Goal: Information Seeking & Learning: Check status

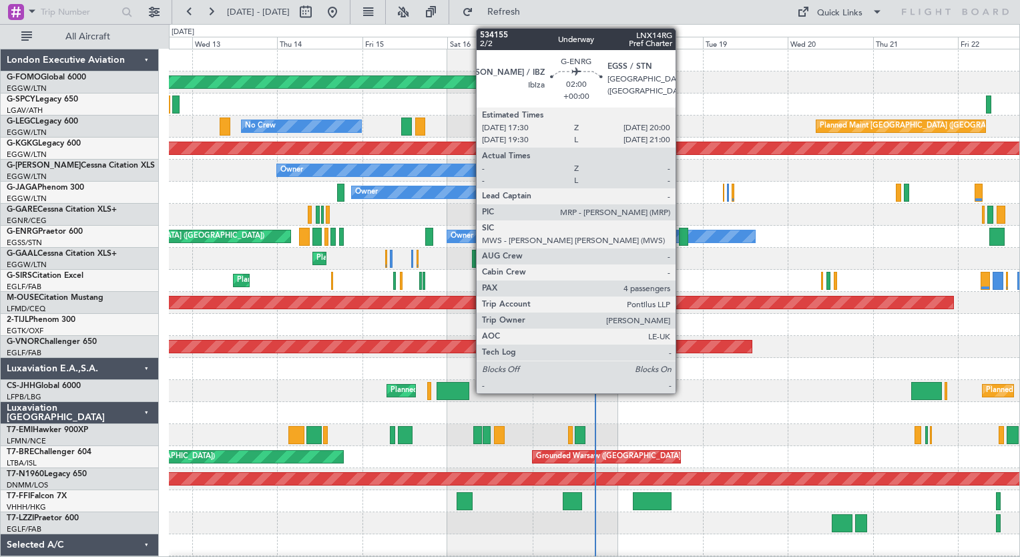
click at [682, 234] on div at bounding box center [683, 237] width 9 height 18
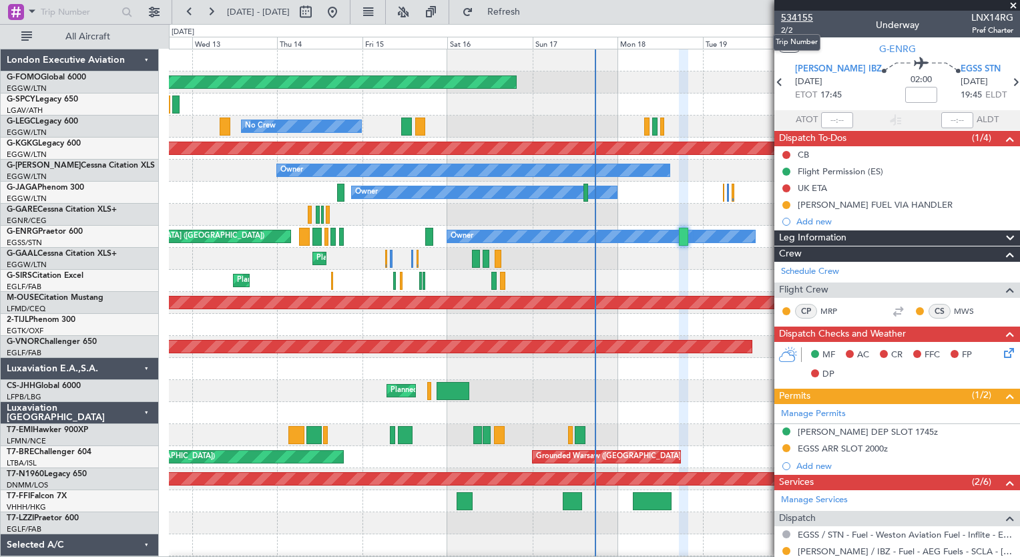
click at [806, 20] on span "534155" at bounding box center [797, 18] width 32 height 14
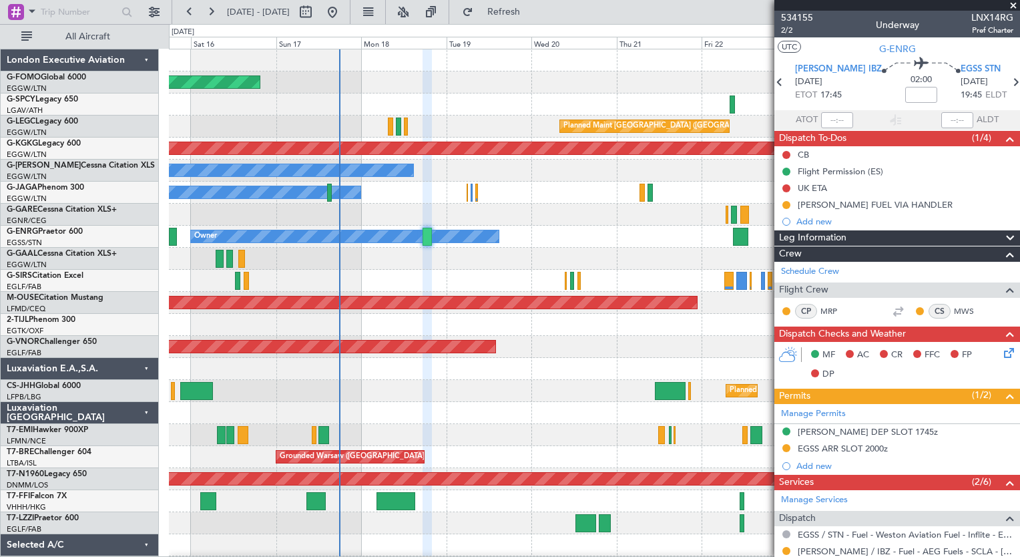
click at [368, 503] on div "Planned Maint Windsor Locks ([PERSON_NAME] Intl) Planned Maint [GEOGRAPHIC_DATA…" at bounding box center [594, 346] width 850 height 595
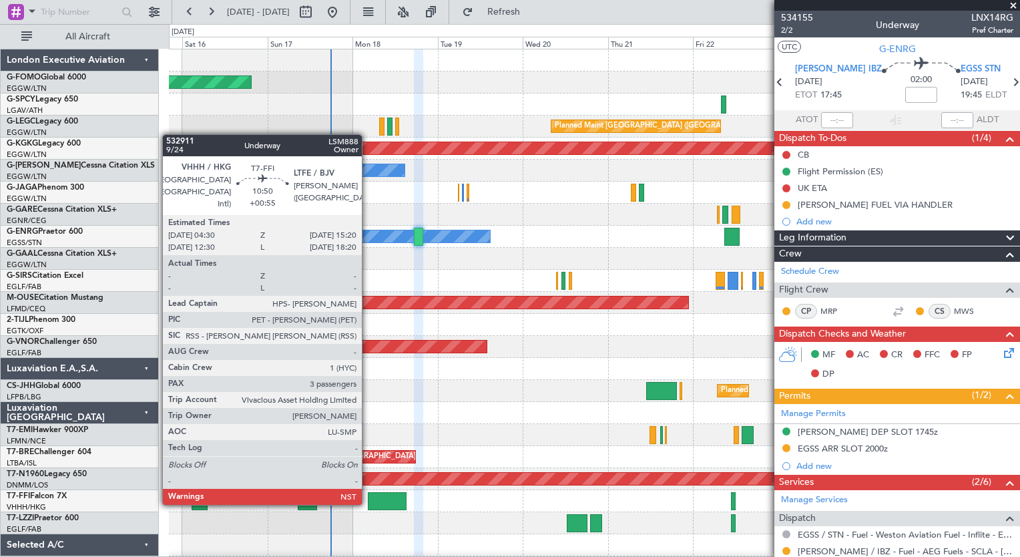
click at [508, 556] on html "[DATE] - [DATE] Refresh Quick Links All Aircraft Planned Maint Windsor Locks ([…" at bounding box center [510, 278] width 1020 height 557
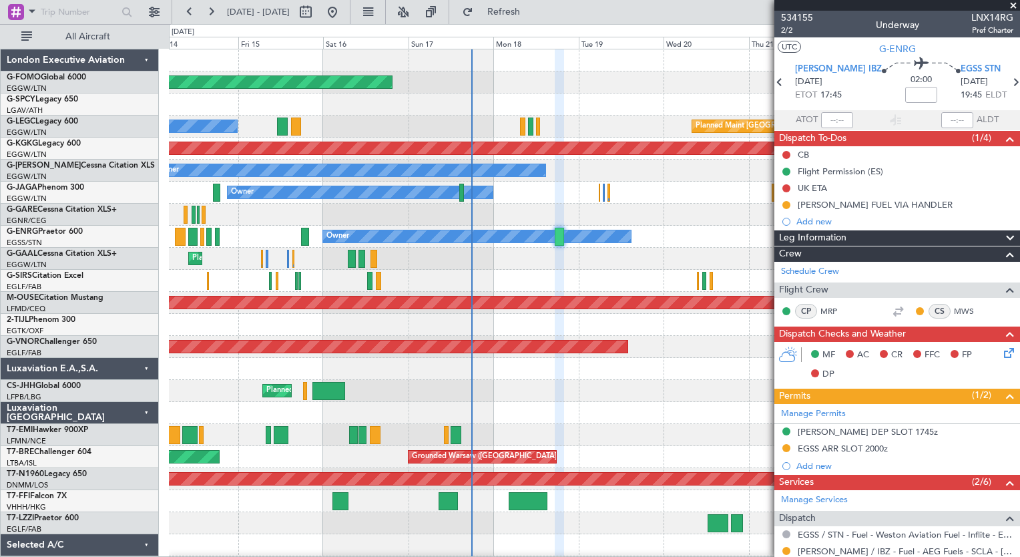
click at [660, 228] on div "Owner No Crew Planned Maint [GEOGRAPHIC_DATA] ([GEOGRAPHIC_DATA])" at bounding box center [594, 237] width 850 height 22
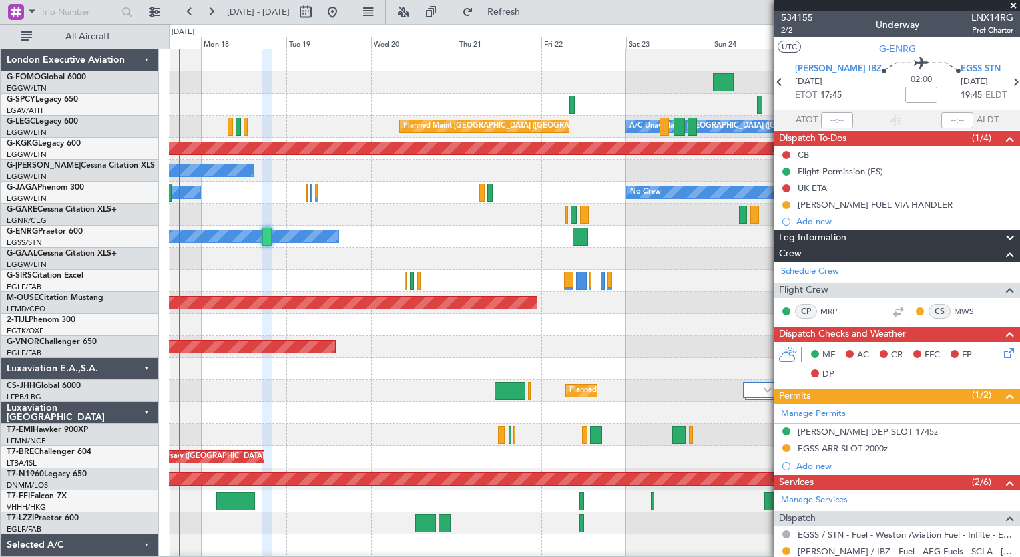
click at [373, 320] on div "Planned Maint Windsor Locks ([PERSON_NAME] Intl) A/C Unavailable [GEOGRAPHIC_DA…" at bounding box center [594, 357] width 850 height 617
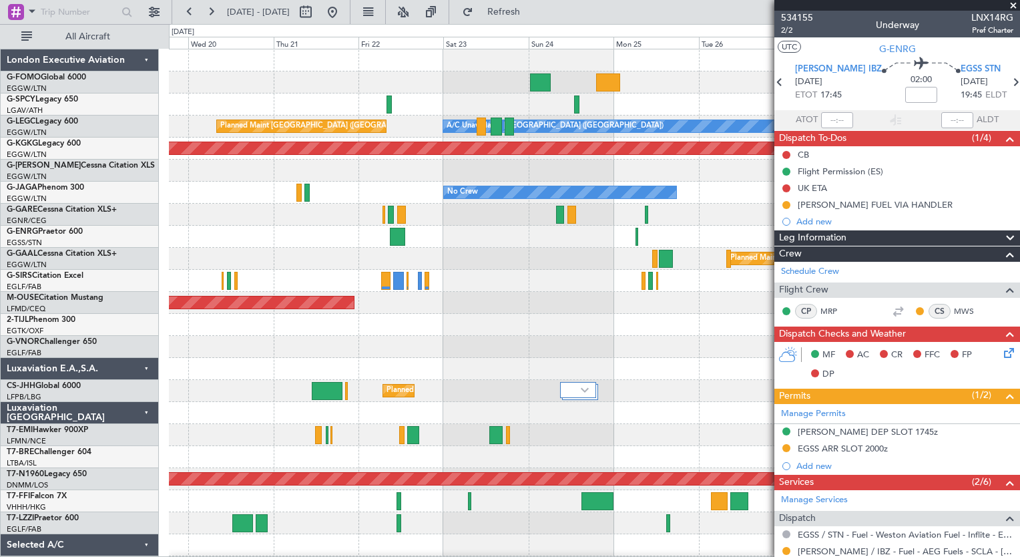
click at [485, 300] on div "A/C Unavailable [GEOGRAPHIC_DATA] ([GEOGRAPHIC_DATA]) Planned Maint [GEOGRAPHIC…" at bounding box center [594, 346] width 850 height 595
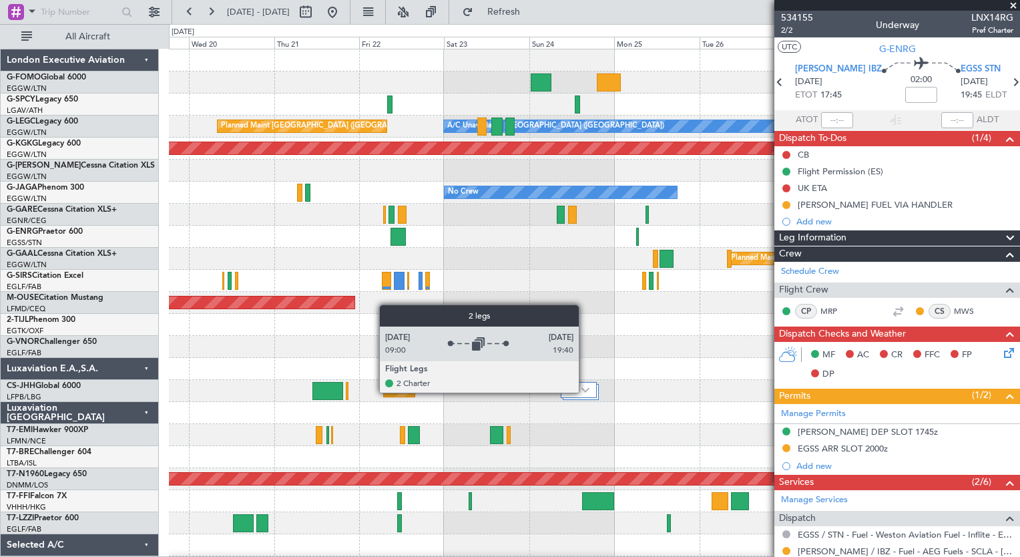
click at [585, 392] on img at bounding box center [585, 389] width 8 height 5
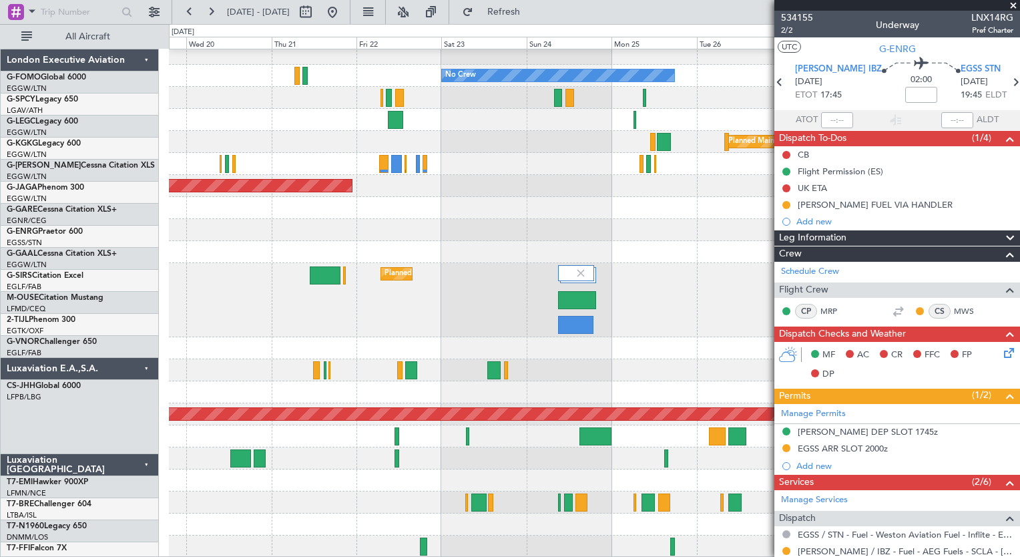
scroll to position [117, 0]
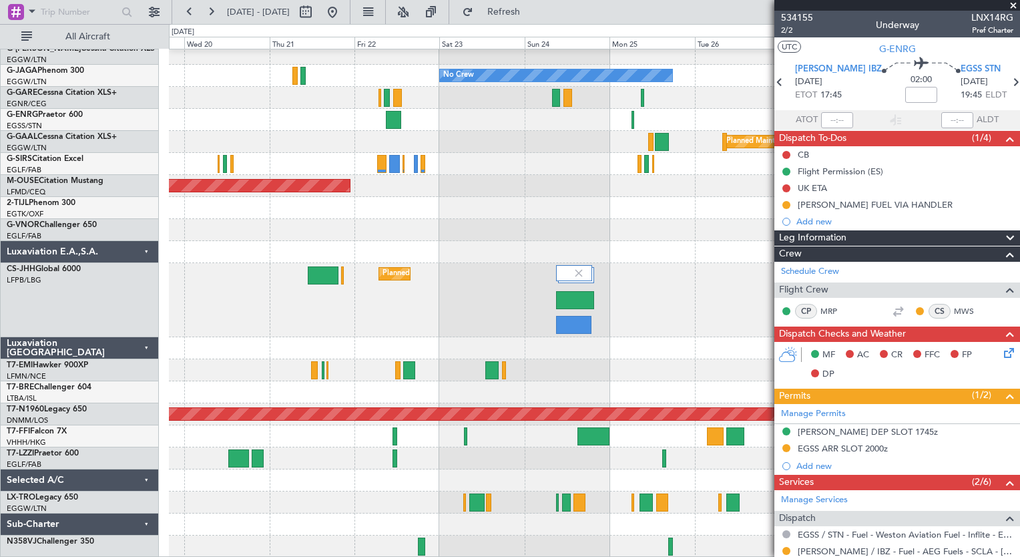
click at [432, 183] on div "AOG Maint [GEOGRAPHIC_DATA] (Ataturk) Owner No Crew Owner Owner Planned [GEOGRA…" at bounding box center [594, 245] width 850 height 625
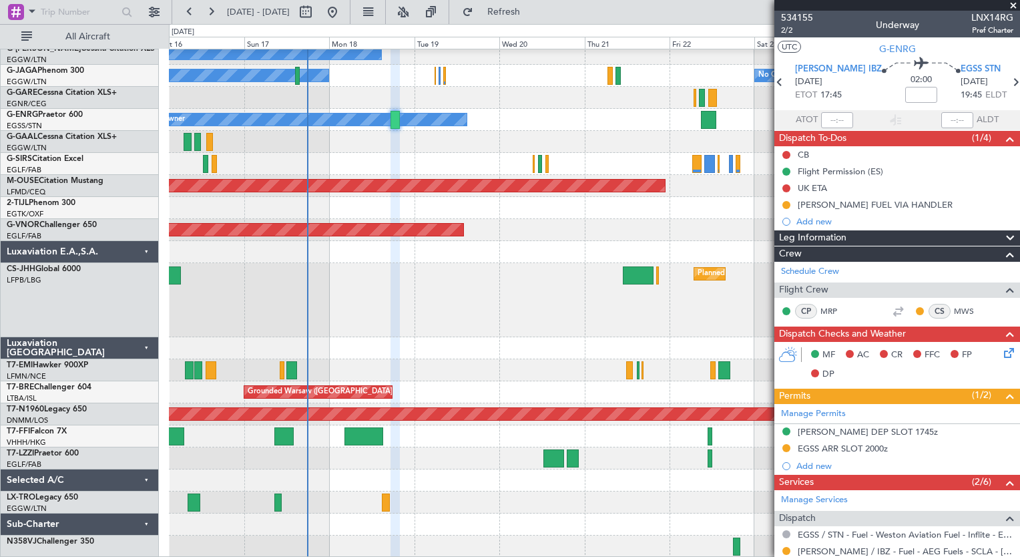
click at [547, 386] on div "AOG Maint [GEOGRAPHIC_DATA] (Ataturk) Owner No Crew Owner Owner Planned Maint […" at bounding box center [594, 245] width 850 height 625
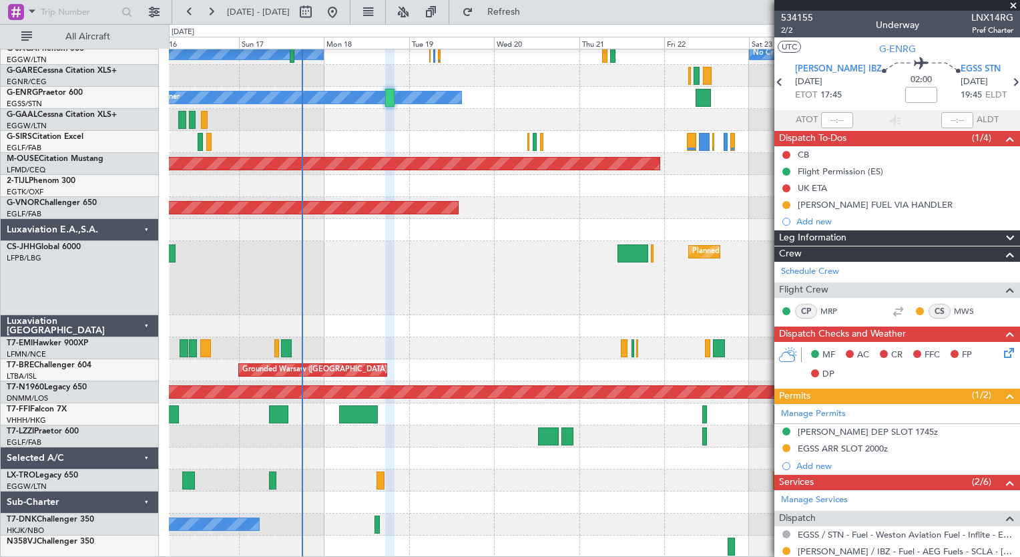
scroll to position [139, 0]
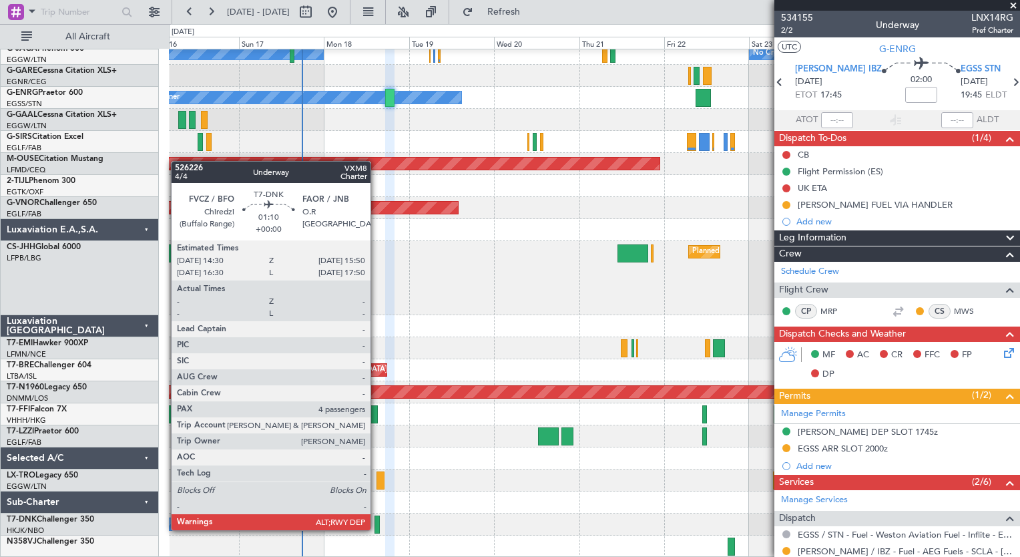
click at [378, 529] on div at bounding box center [377, 524] width 5 height 18
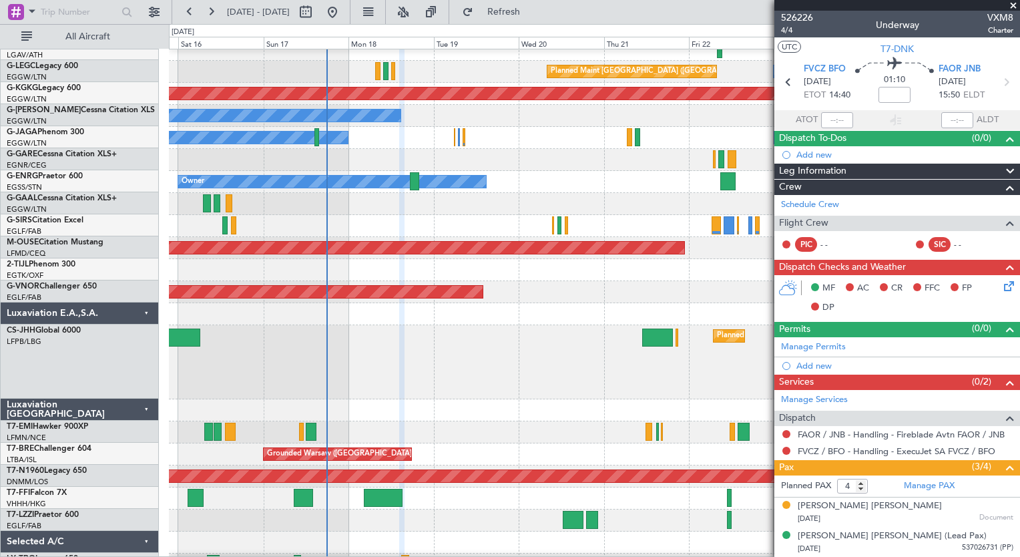
scroll to position [53, 0]
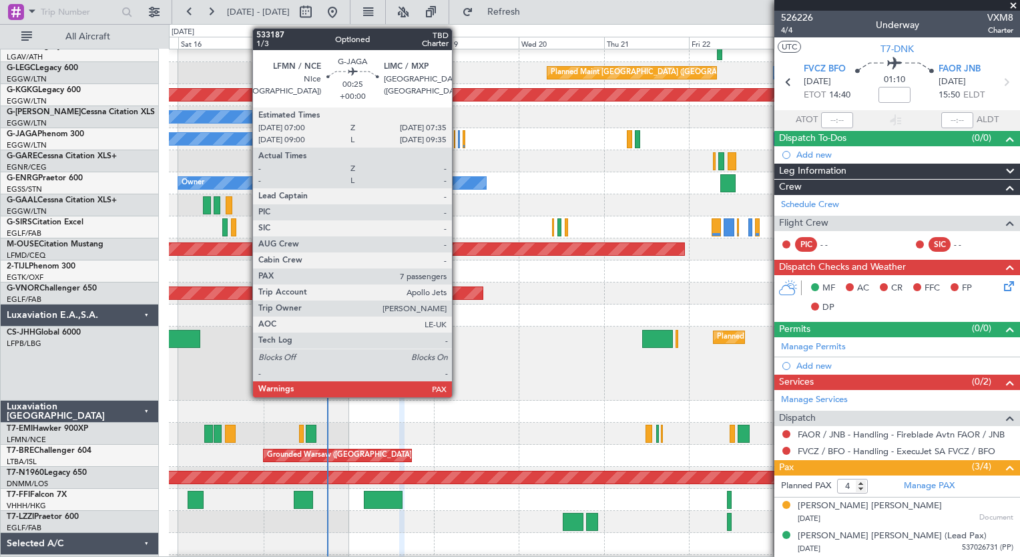
click at [458, 139] on div at bounding box center [459, 139] width 3 height 18
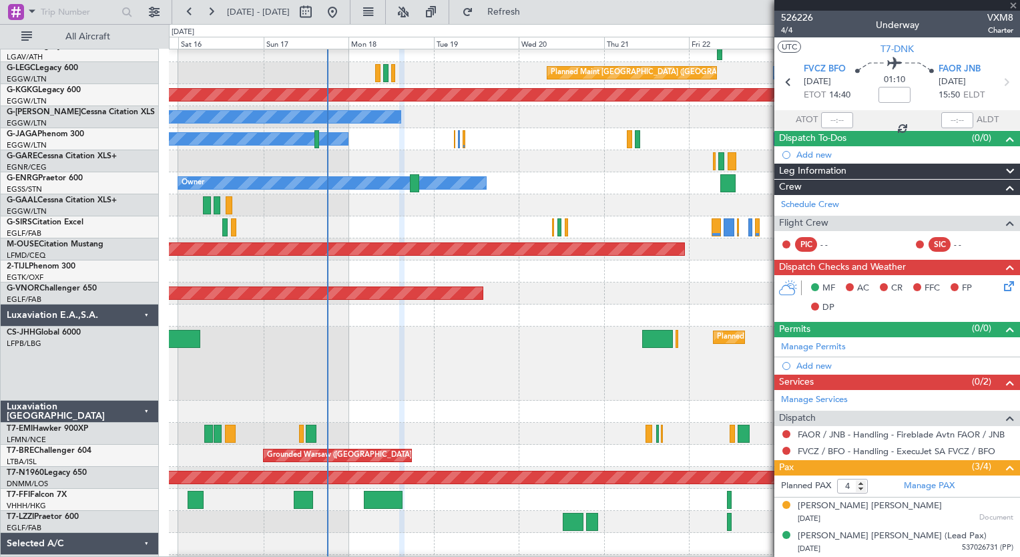
type input "7"
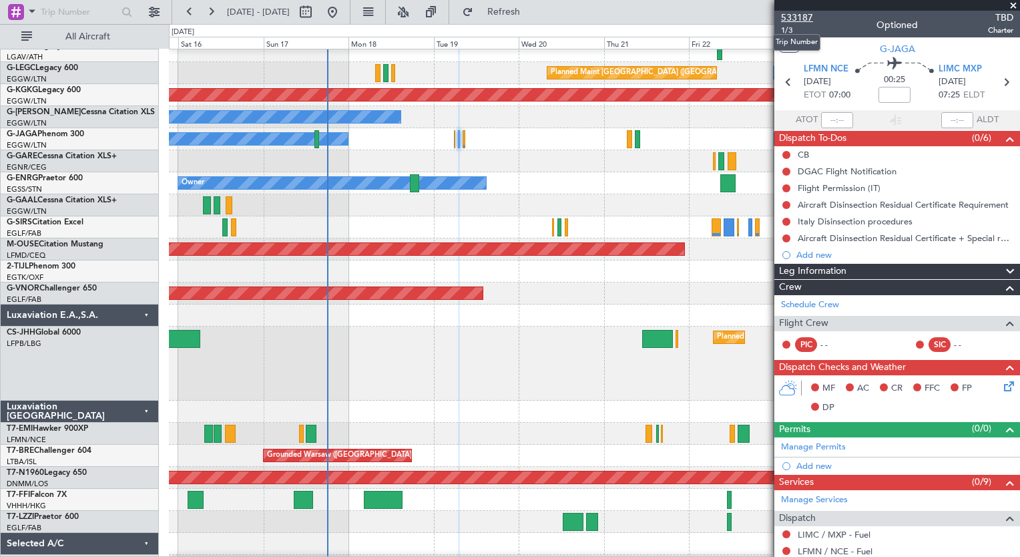
click at [807, 17] on span "533187" at bounding box center [797, 18] width 32 height 14
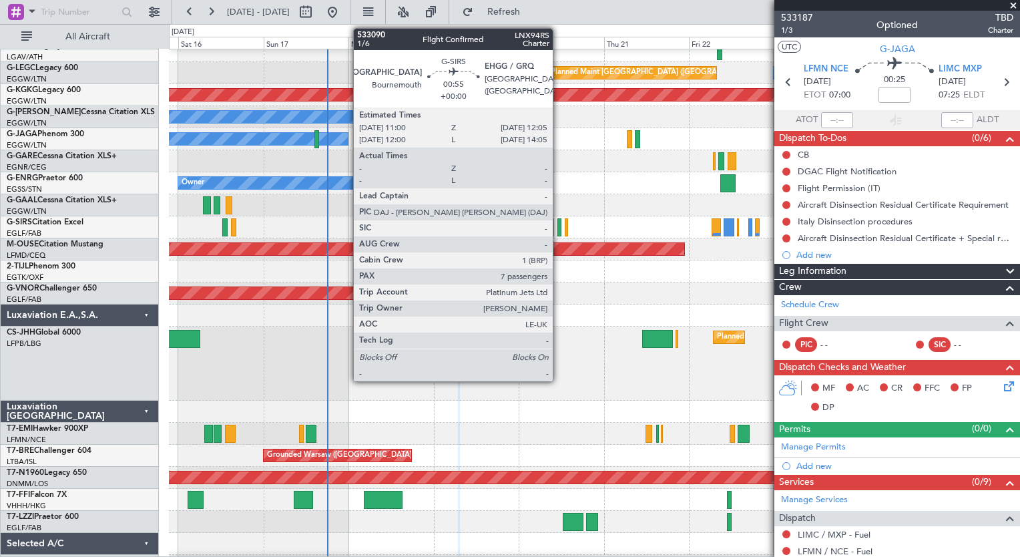
click at [559, 224] on div at bounding box center [559, 227] width 4 height 18
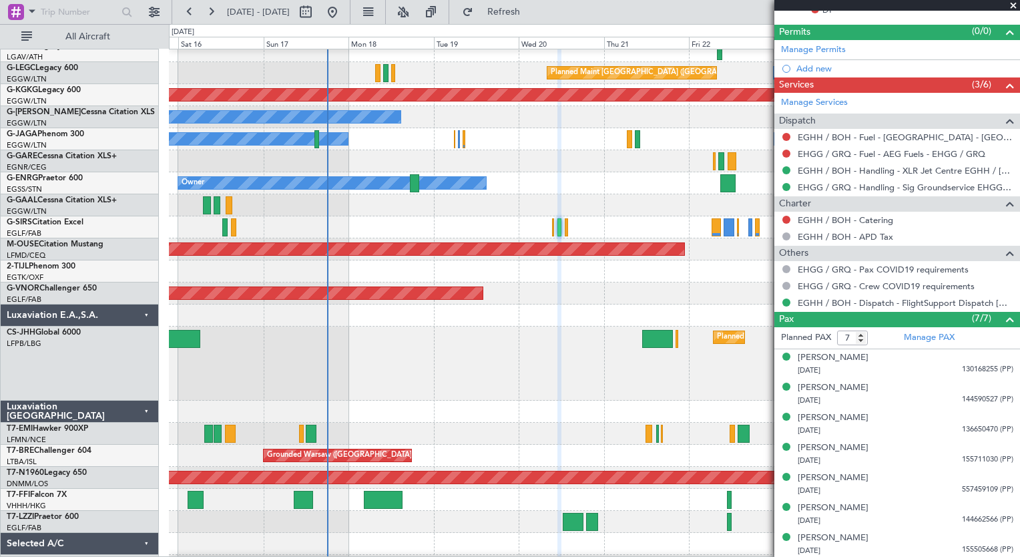
scroll to position [0, 0]
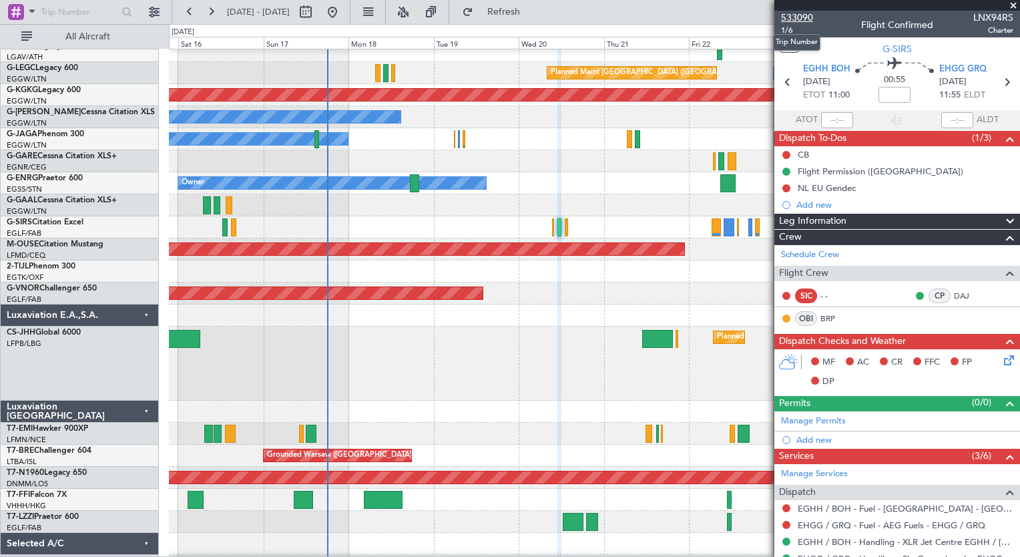
click at [803, 15] on span "533090" at bounding box center [797, 18] width 32 height 14
click at [802, 23] on span "533090" at bounding box center [797, 18] width 32 height 14
click at [218, 19] on button at bounding box center [210, 11] width 21 height 21
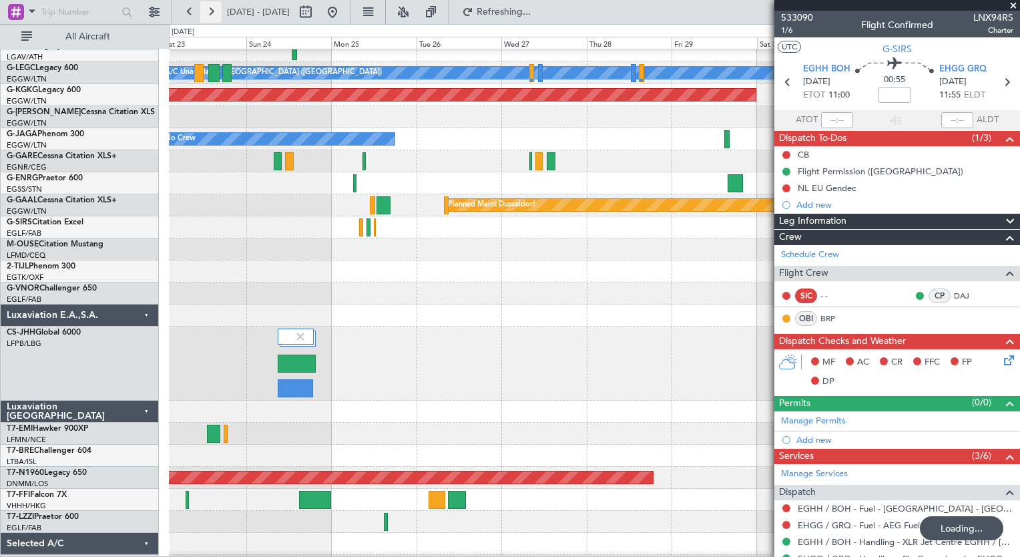
click at [218, 19] on button at bounding box center [210, 11] width 21 height 21
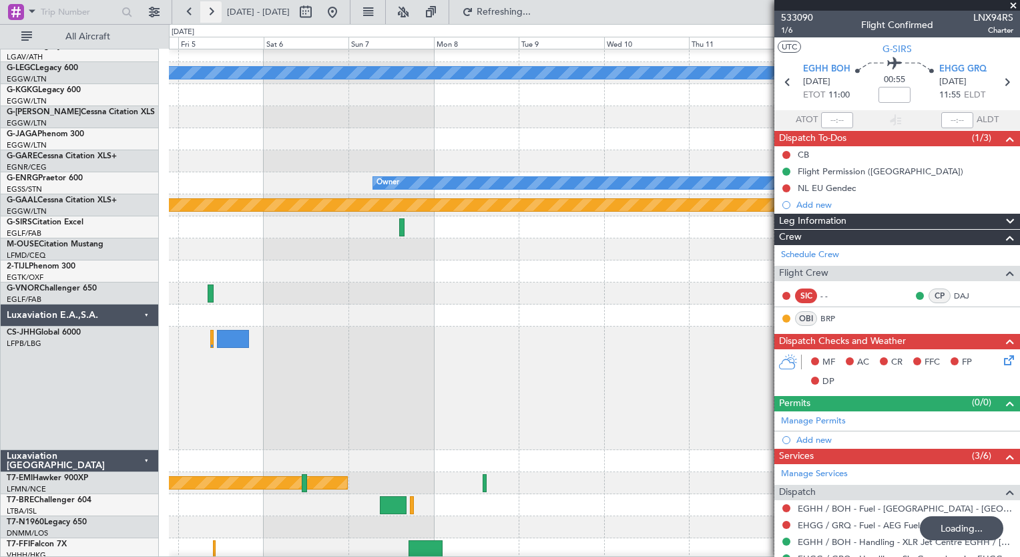
click at [218, 19] on button at bounding box center [210, 11] width 21 height 21
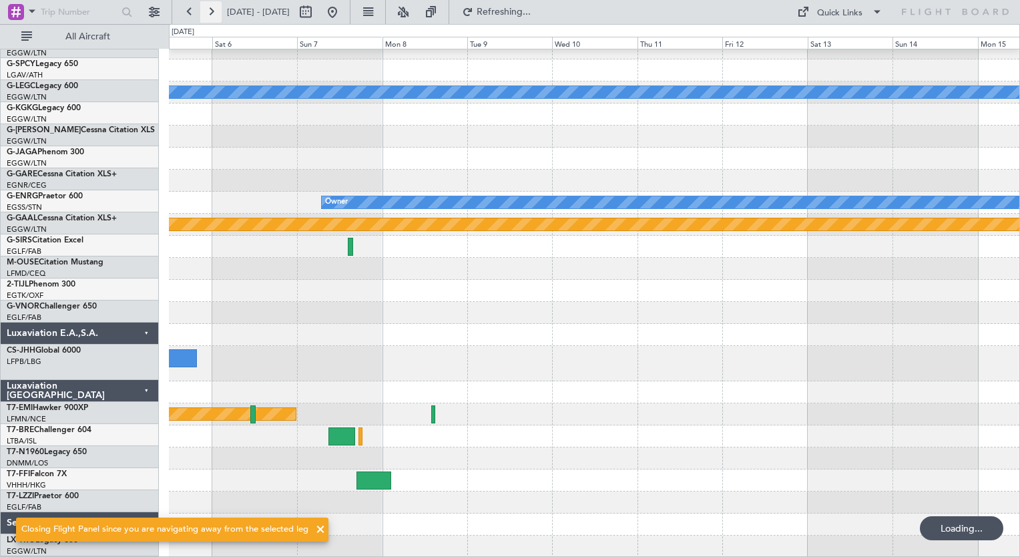
scroll to position [34, 0]
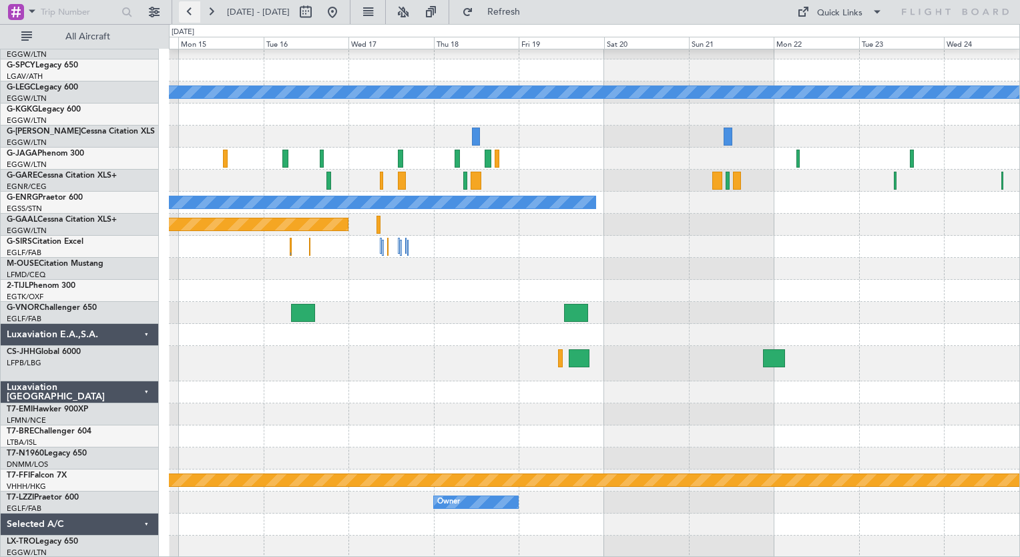
click at [179, 11] on button at bounding box center [189, 11] width 21 height 21
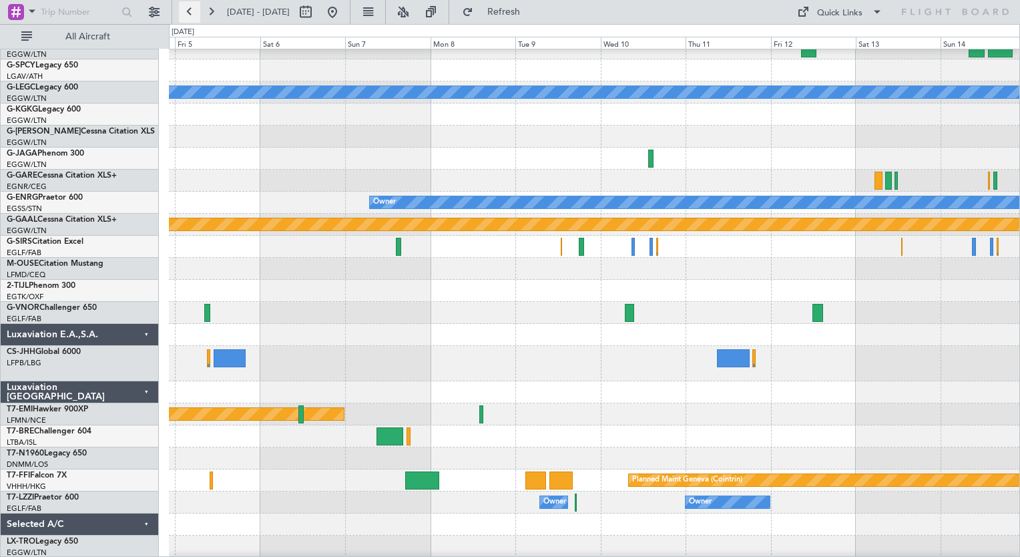
click at [179, 11] on button at bounding box center [189, 11] width 21 height 21
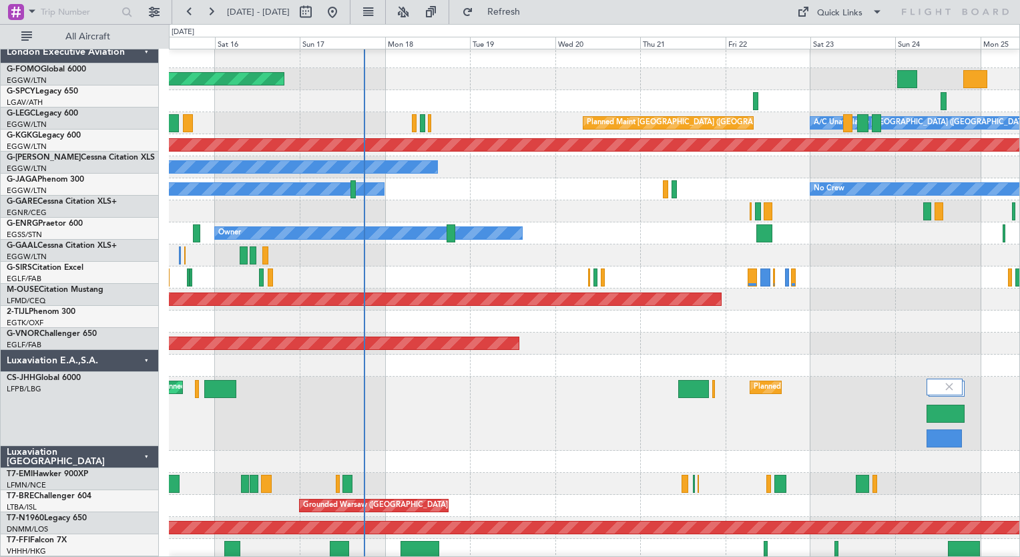
scroll to position [0, 0]
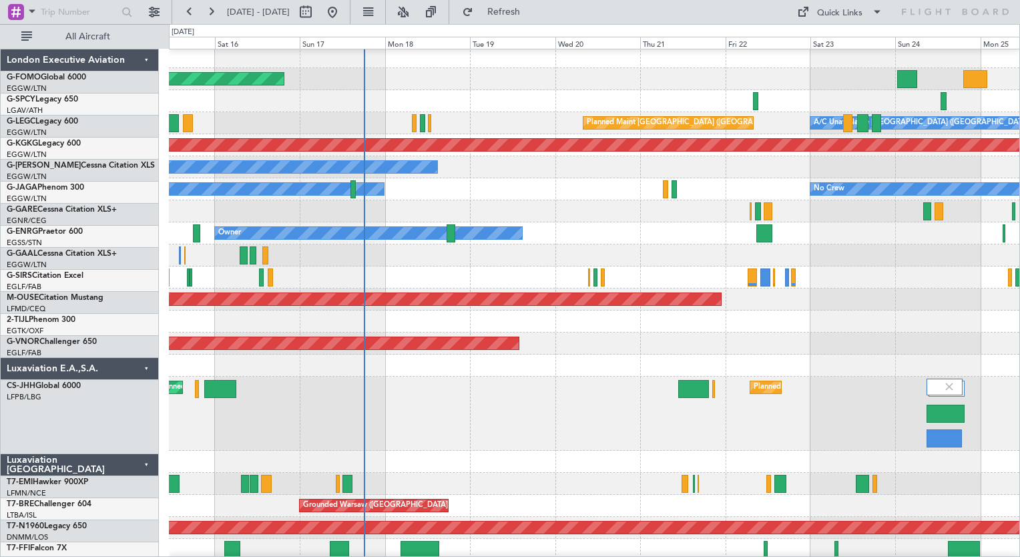
click at [595, 444] on div "Planned Maint [GEOGRAPHIC_DATA] ([GEOGRAPHIC_DATA]) Planned Maint [GEOGRAPHIC_D…" at bounding box center [594, 414] width 850 height 74
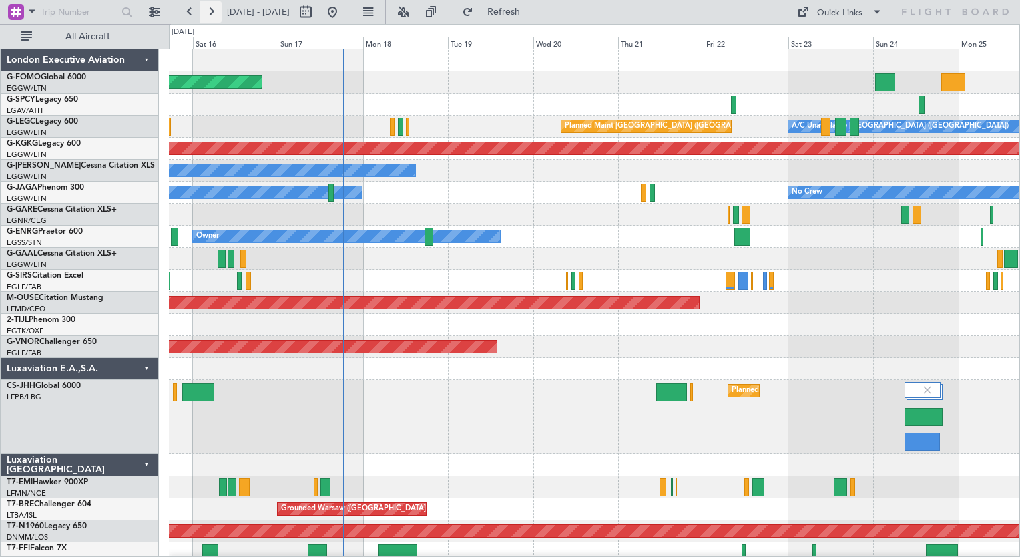
click at [212, 7] on button at bounding box center [210, 11] width 21 height 21
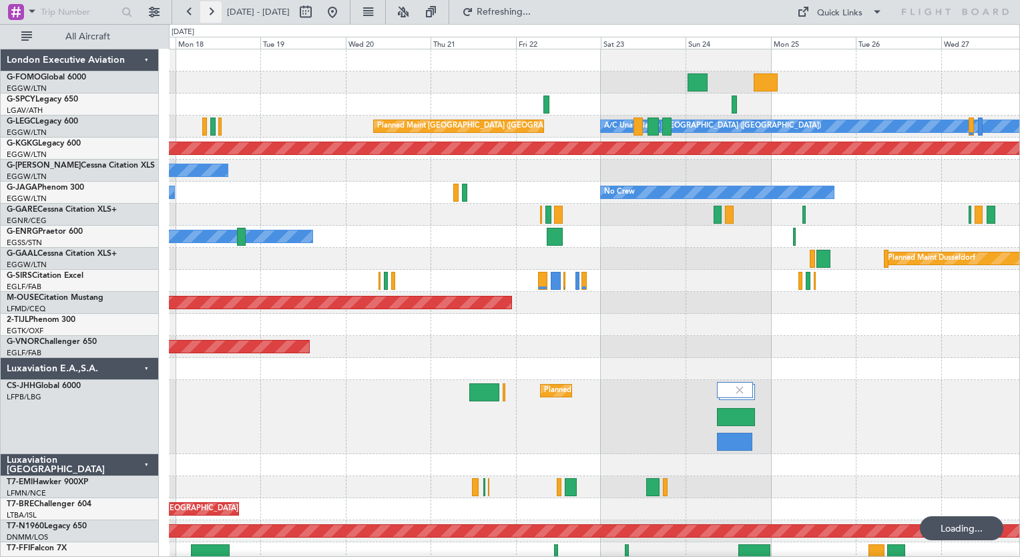
click at [212, 7] on button at bounding box center [210, 11] width 21 height 21
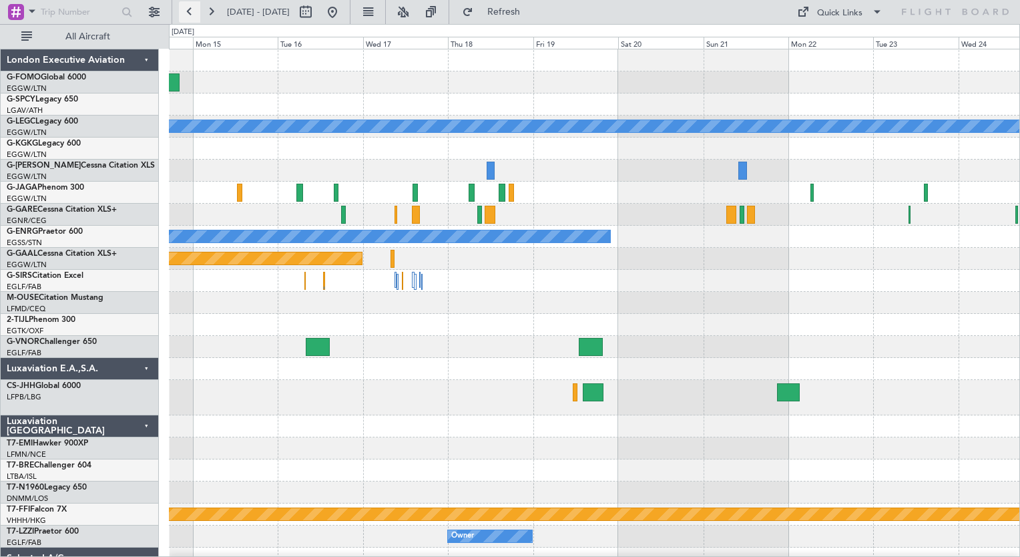
click at [196, 19] on button at bounding box center [189, 11] width 21 height 21
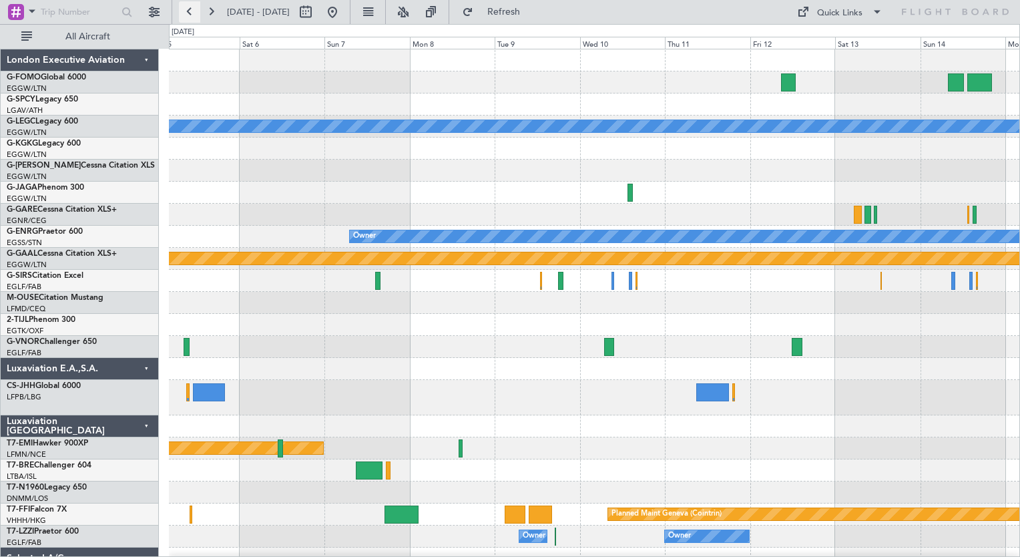
click at [196, 19] on button at bounding box center [189, 11] width 21 height 21
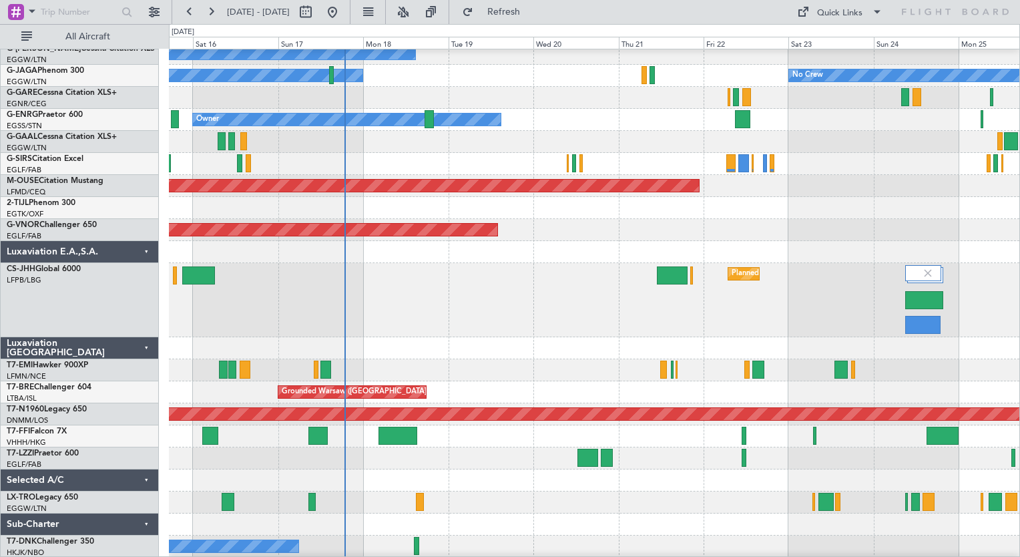
click at [363, 347] on div at bounding box center [594, 348] width 850 height 22
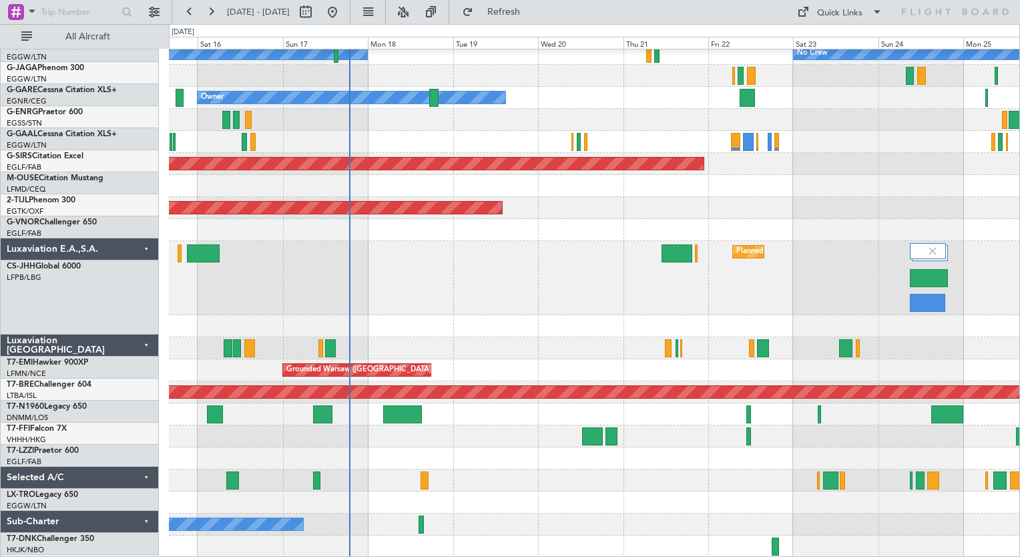
scroll to position [139, 0]
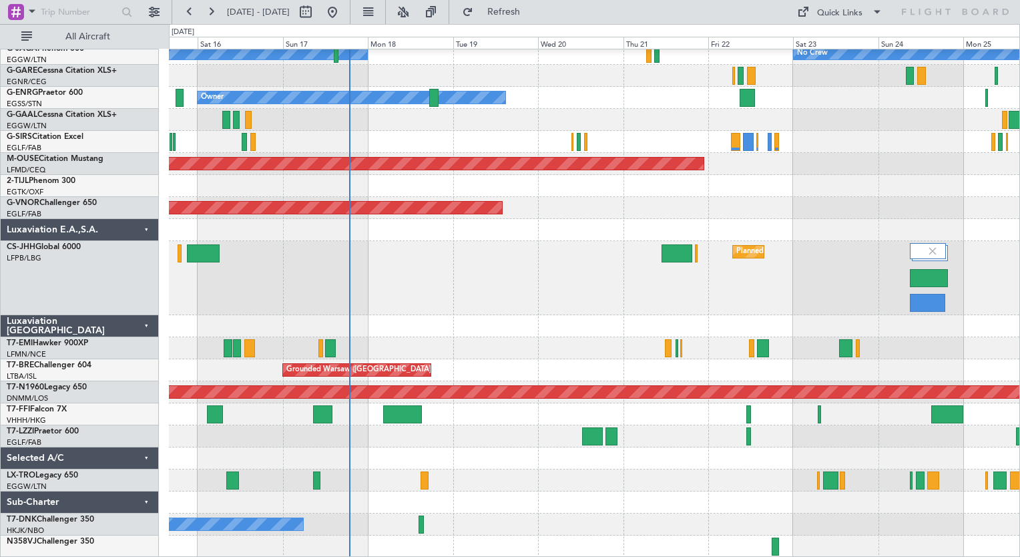
click at [397, 463] on div "Owner No Crew Owner Owner Planned Maint [GEOGRAPHIC_DATA] ([GEOGRAPHIC_DATA]) P…" at bounding box center [594, 234] width 850 height 647
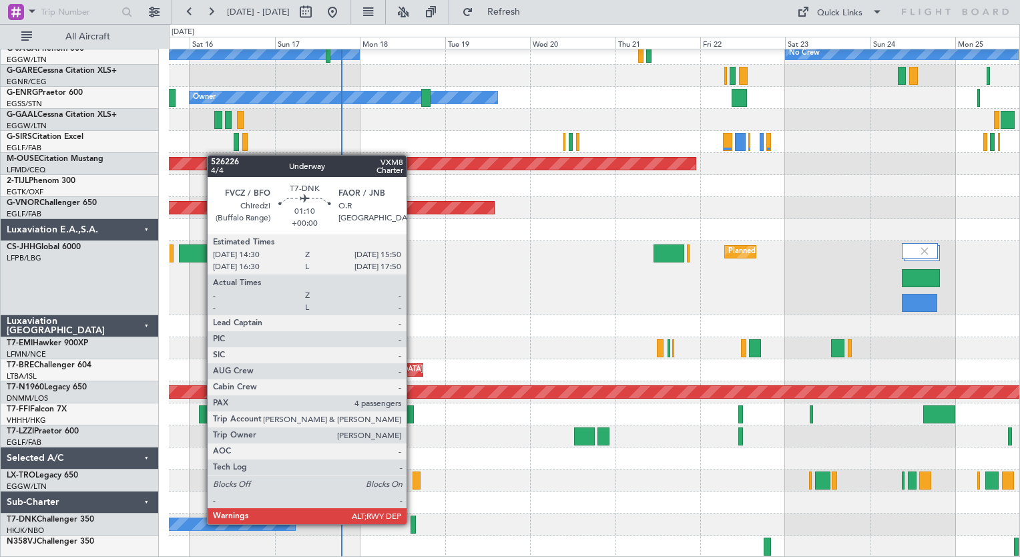
click at [413, 523] on div at bounding box center [413, 524] width 5 height 18
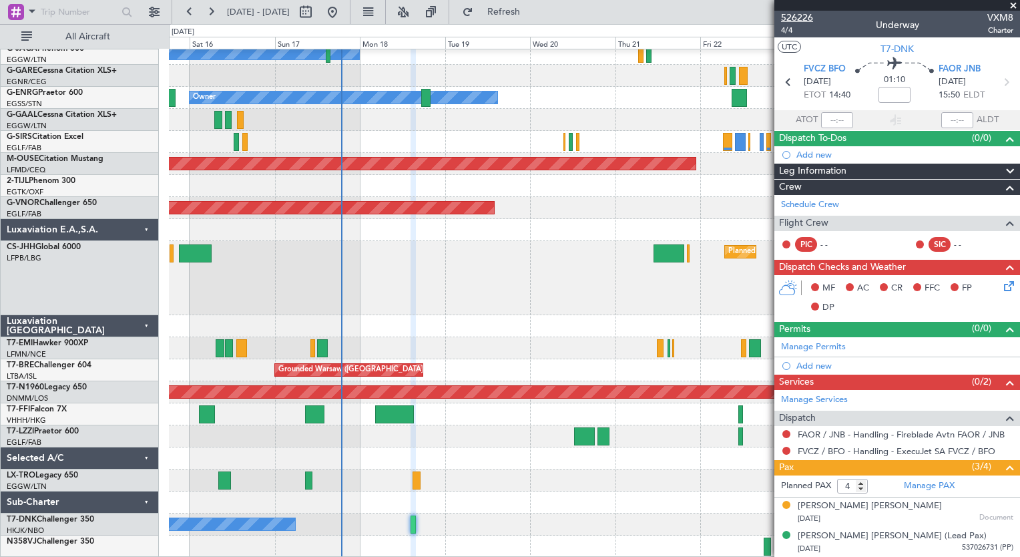
click at [804, 16] on span "526226" at bounding box center [797, 18] width 32 height 14
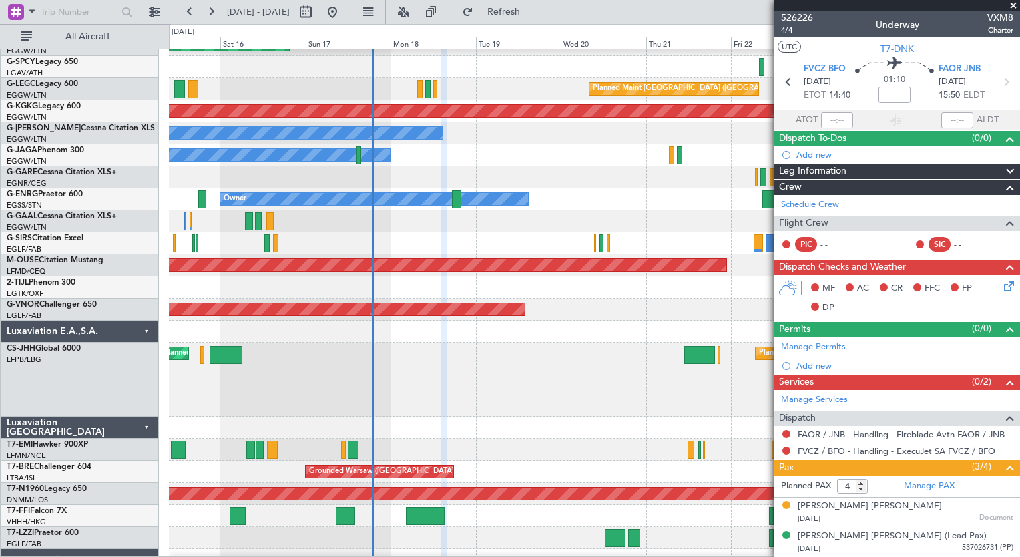
scroll to position [0, 0]
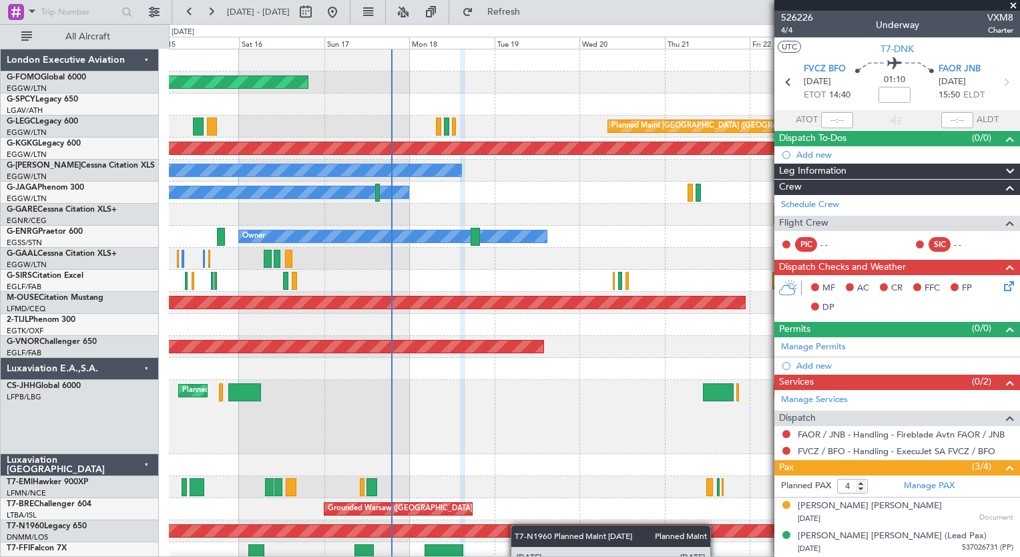
click at [519, 532] on div "Planned Maint Windsor Locks ([PERSON_NAME] Intl) A/C Unavailable [GEOGRAPHIC_DA…" at bounding box center [594, 372] width 850 height 647
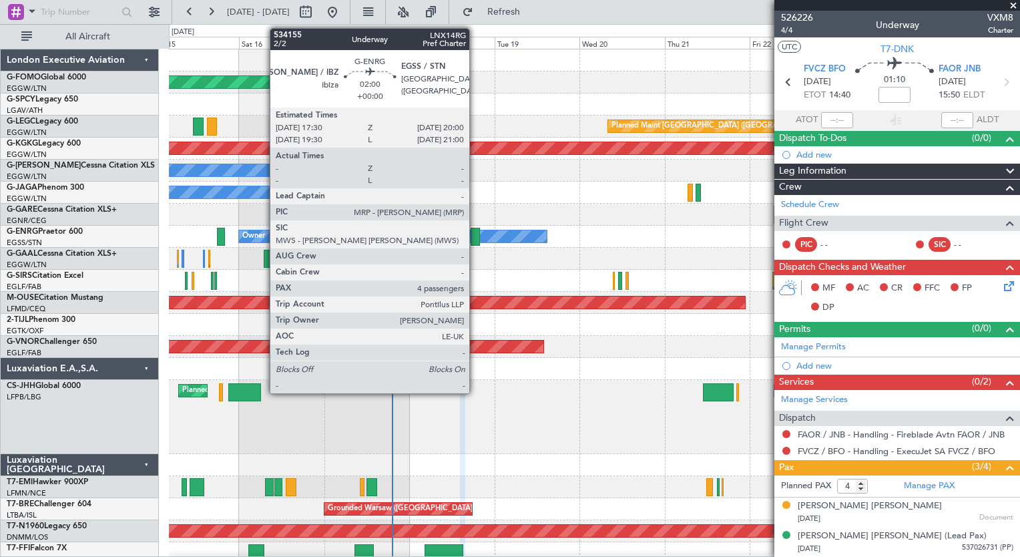
click at [475, 238] on div at bounding box center [475, 237] width 9 height 18
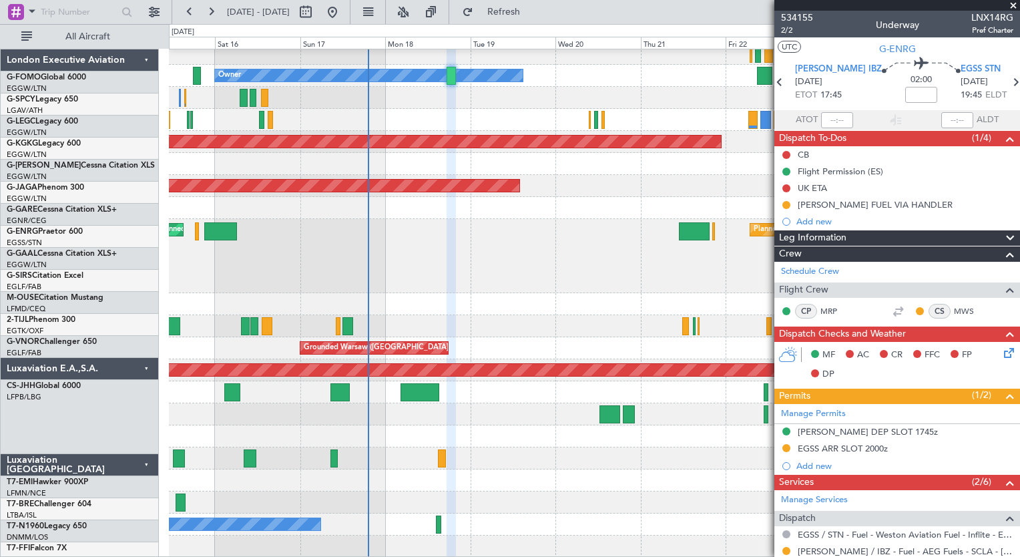
scroll to position [160, 0]
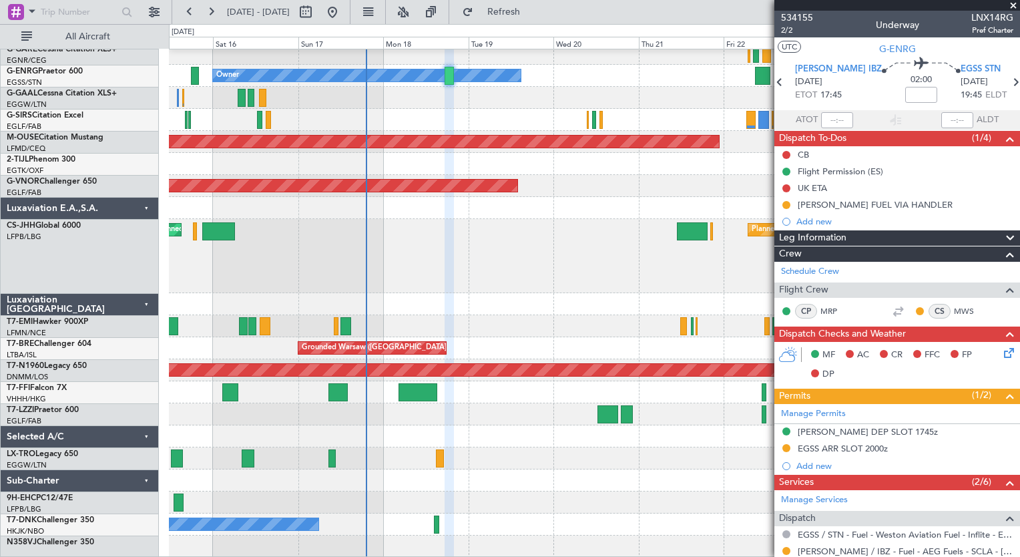
click at [424, 244] on div "Owner No Crew Owner Planned Maint [GEOGRAPHIC_DATA] ([GEOGRAPHIC_DATA]) Planned…" at bounding box center [594, 223] width 850 height 669
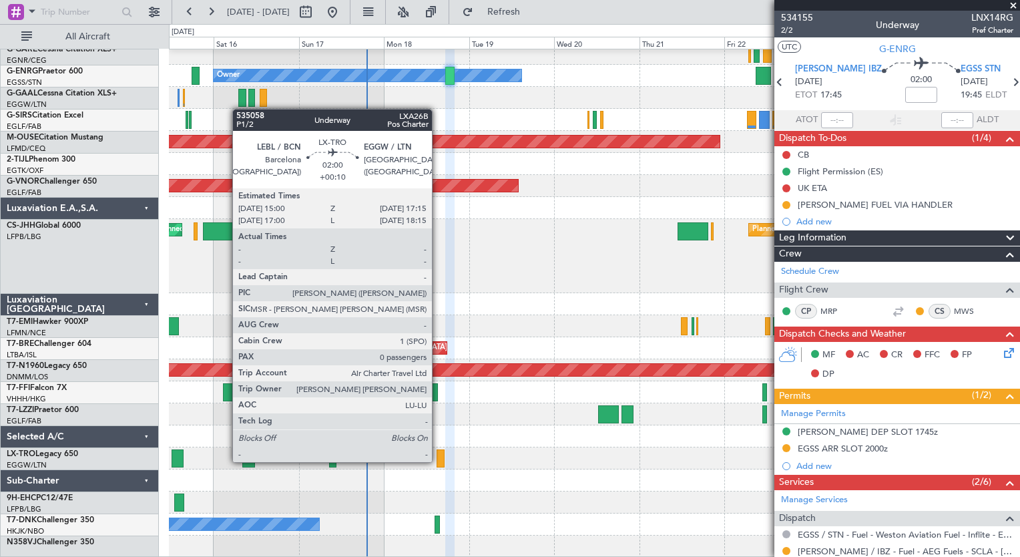
click at [438, 461] on div at bounding box center [441, 458] width 8 height 18
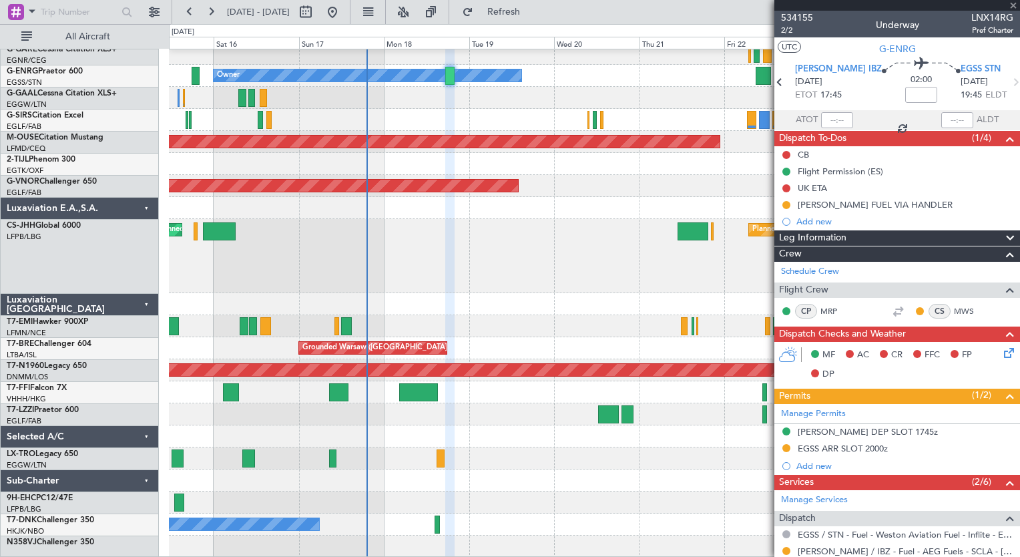
type input "+00:10"
type input "0"
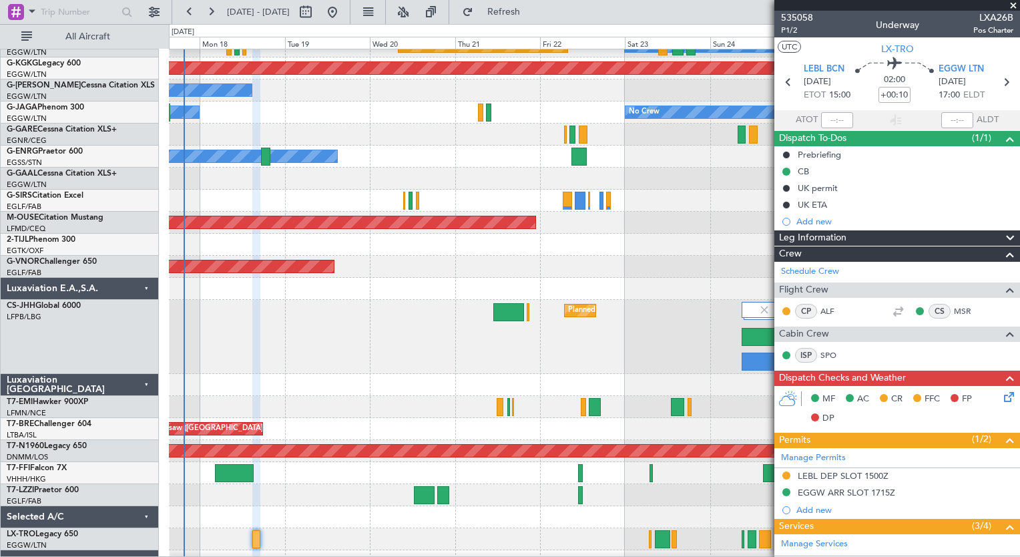
scroll to position [79, 0]
click at [371, 428] on div "Grounded Warsaw ([GEOGRAPHIC_DATA])" at bounding box center [594, 429] width 850 height 22
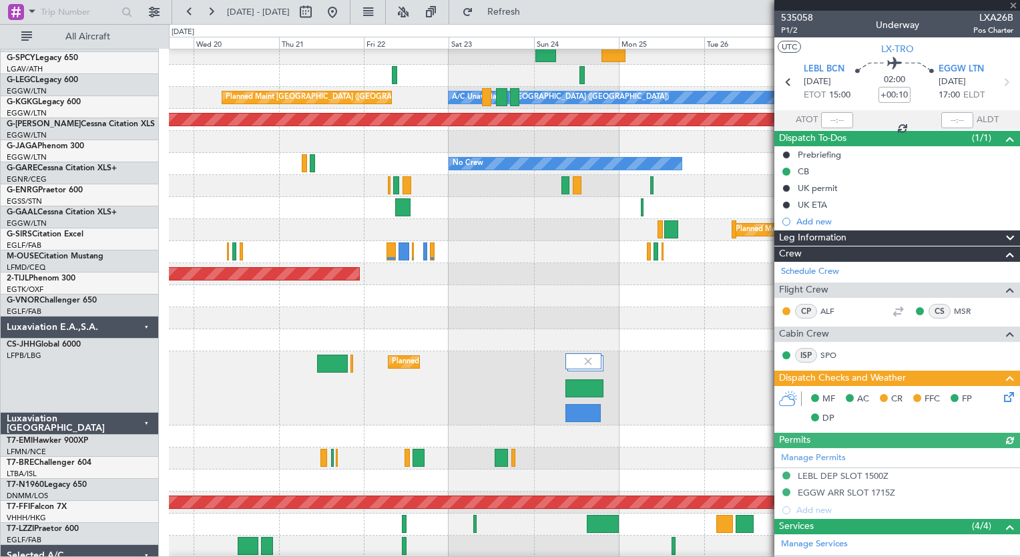
scroll to position [29, 0]
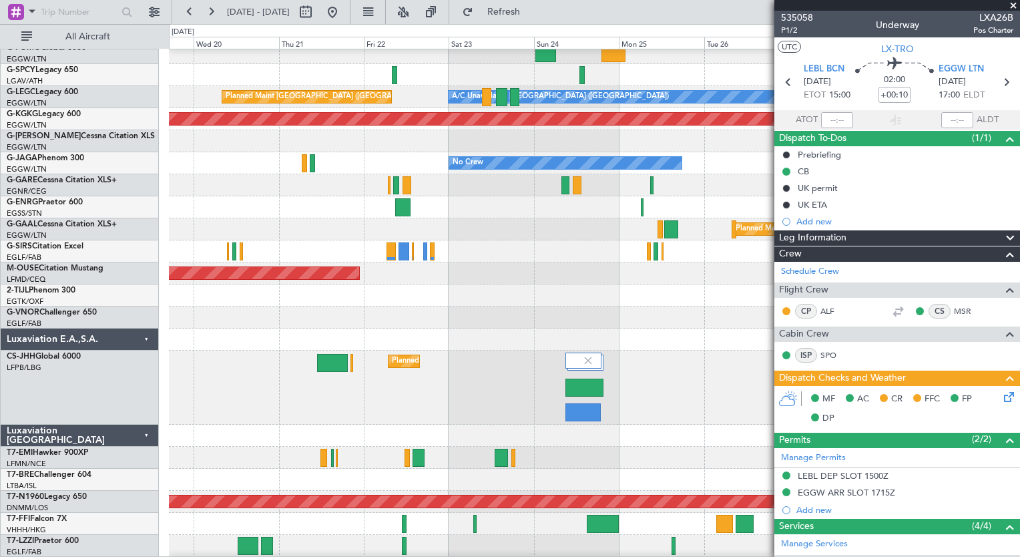
click at [311, 459] on div "Planned Maint [PERSON_NAME]" at bounding box center [594, 458] width 850 height 22
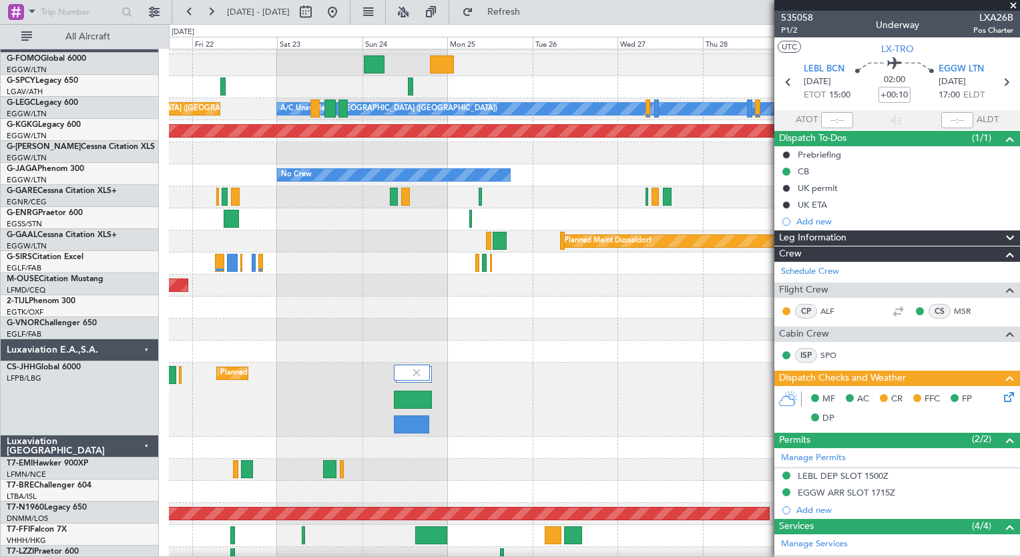
scroll to position [17, 0]
click at [318, 415] on div "Planned Maint [GEOGRAPHIC_DATA] ([GEOGRAPHIC_DATA])" at bounding box center [594, 399] width 850 height 74
